Goal: Check status

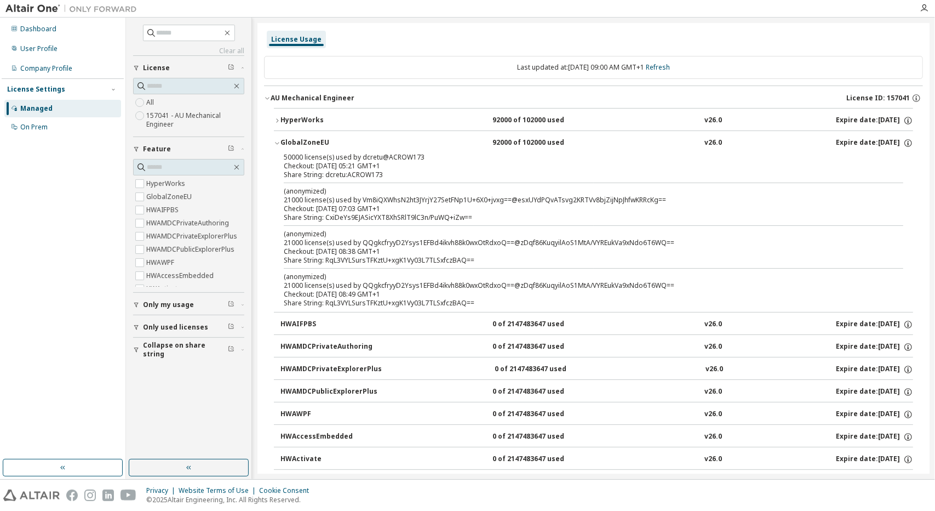
click at [279, 140] on icon "button" at bounding box center [277, 143] width 7 height 7
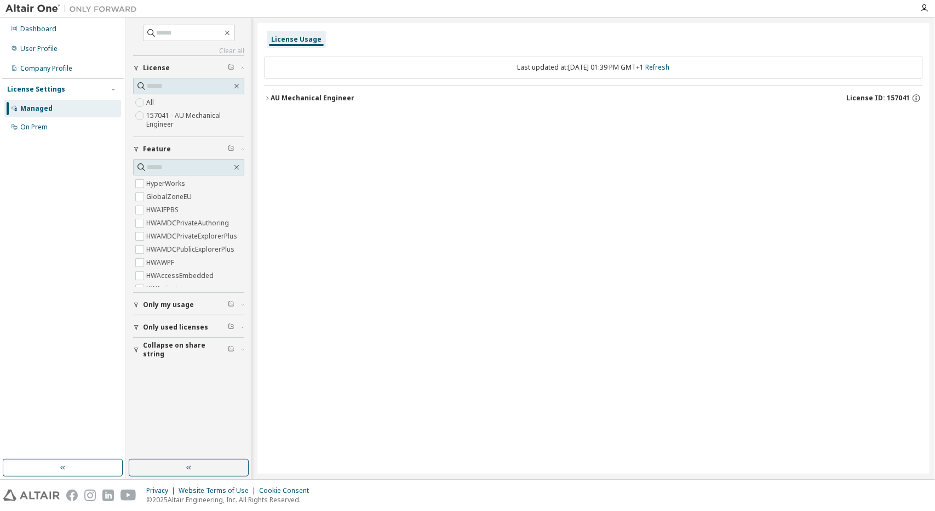
click at [266, 97] on icon "button" at bounding box center [267, 98] width 7 height 7
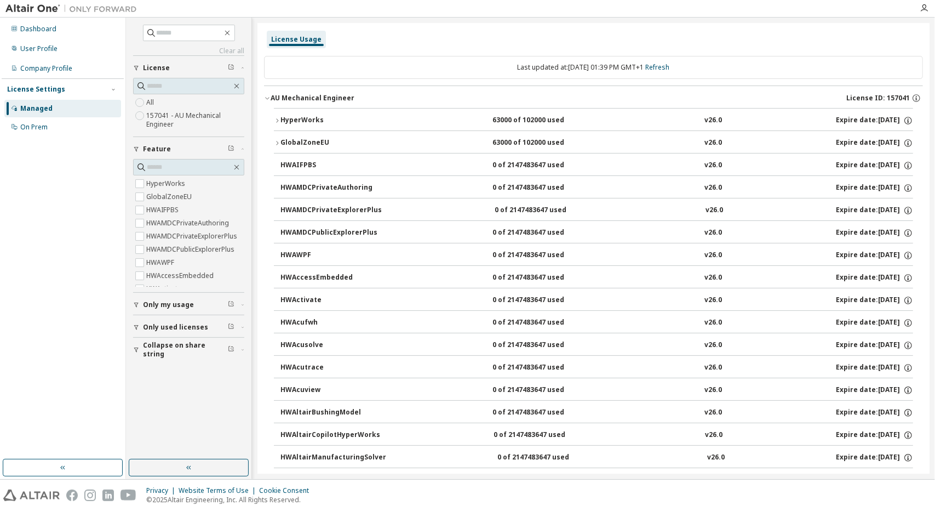
click at [277, 136] on button "GlobalZoneEU 63000 of 102000 used v26.0 Expire date: [DATE]" at bounding box center [593, 143] width 639 height 24
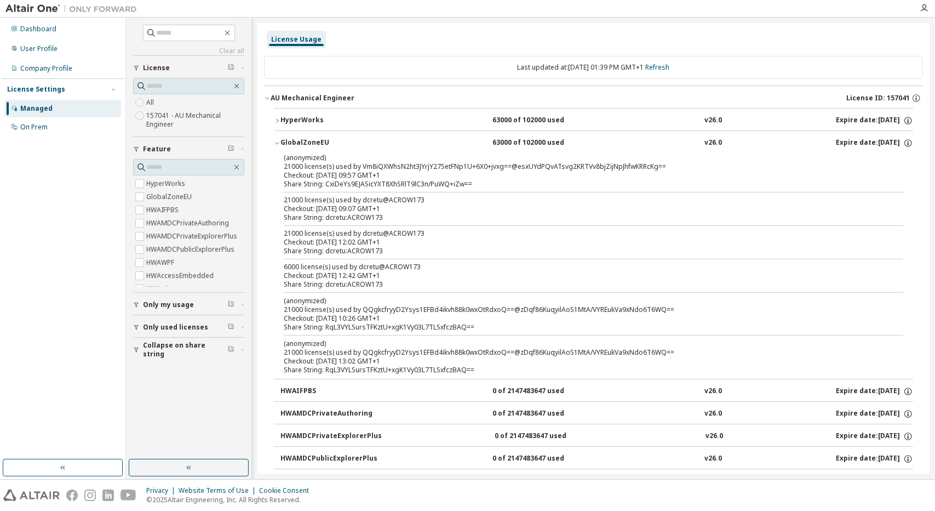
click at [277, 122] on icon "button" at bounding box center [277, 120] width 7 height 7
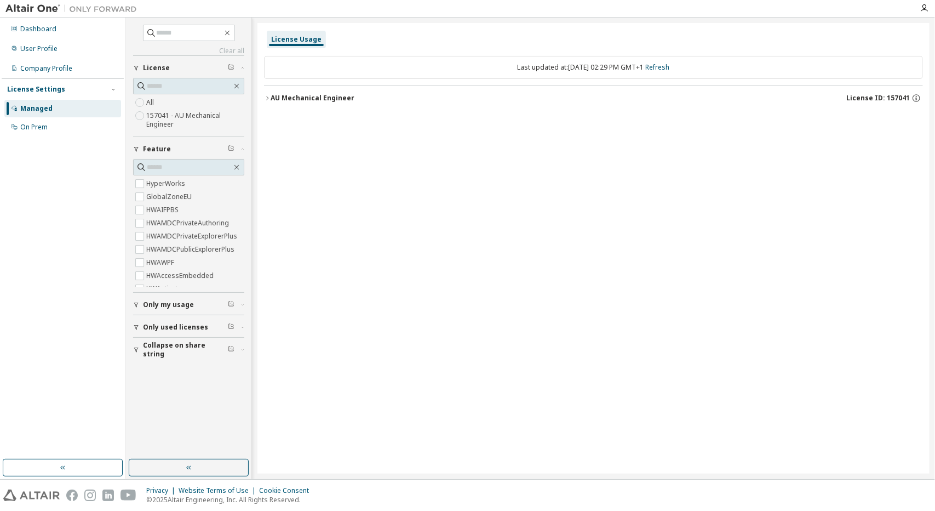
click at [265, 95] on icon "button" at bounding box center [267, 98] width 7 height 7
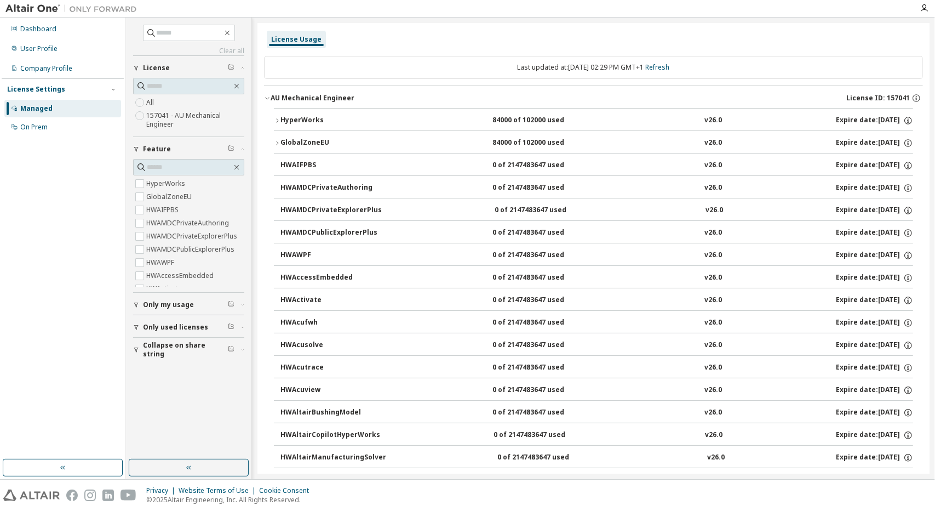
click at [274, 114] on button "HyperWorks 84000 of 102000 used v26.0 Expire date: 2025-12-07" at bounding box center [593, 120] width 639 height 24
